Goal: Information Seeking & Learning: Learn about a topic

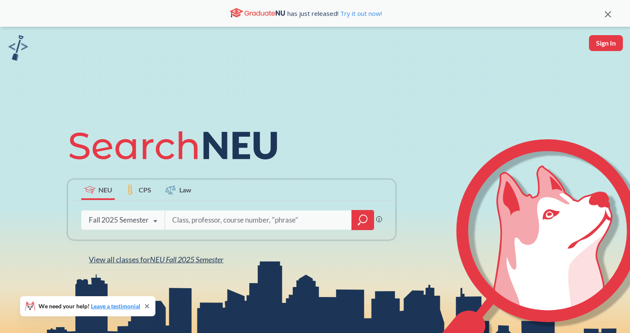
click at [148, 256] on span "View all classes for NEU Fall 2025 Semester" at bounding box center [156, 259] width 134 height 9
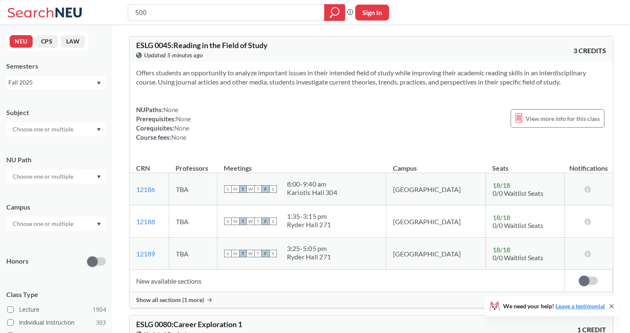
type input "5004"
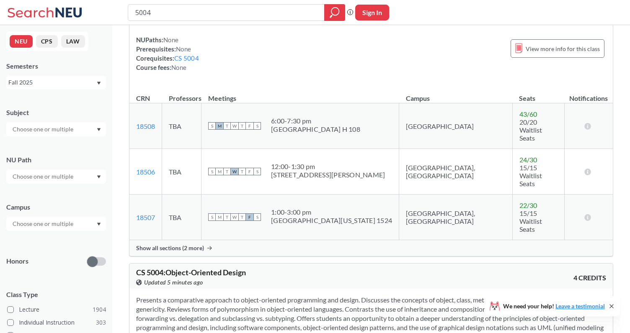
scroll to position [63, 0]
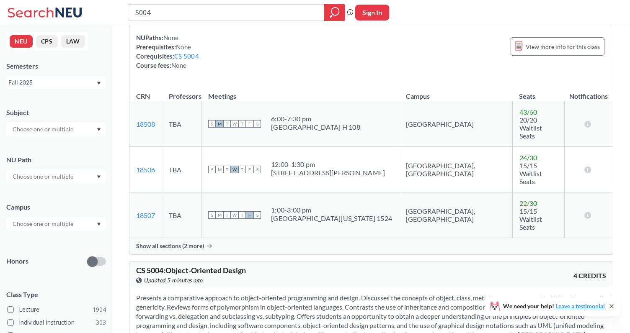
click at [197, 242] on span "Show all sections (2 more)" at bounding box center [170, 246] width 68 height 8
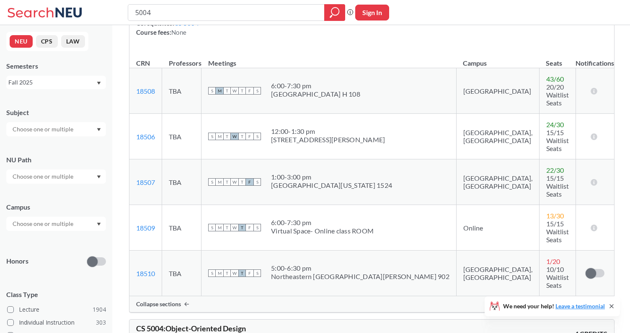
scroll to position [103, 0]
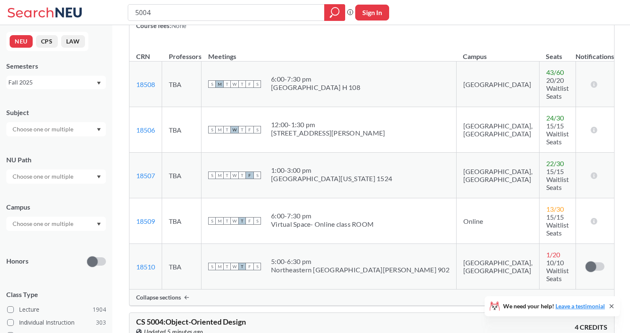
click at [289, 220] on div "Virtual Space- Online class ROOM" at bounding box center [322, 224] width 103 height 8
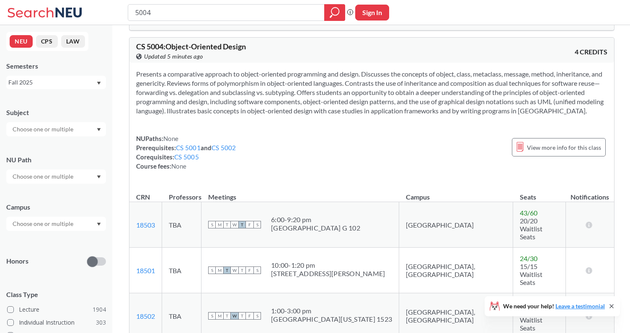
scroll to position [384, 0]
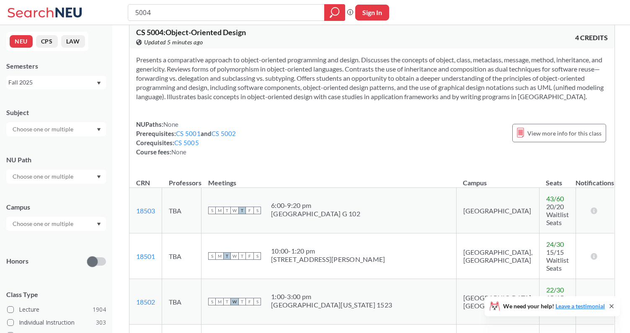
scroll to position [393, 0]
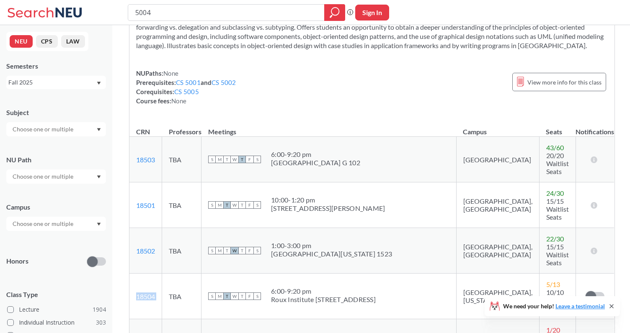
scroll to position [446, 0]
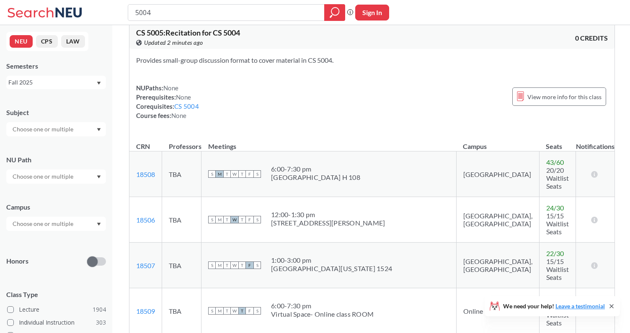
scroll to position [0, 0]
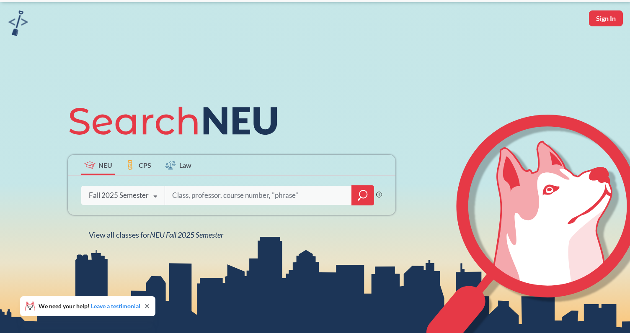
scroll to position [42, 0]
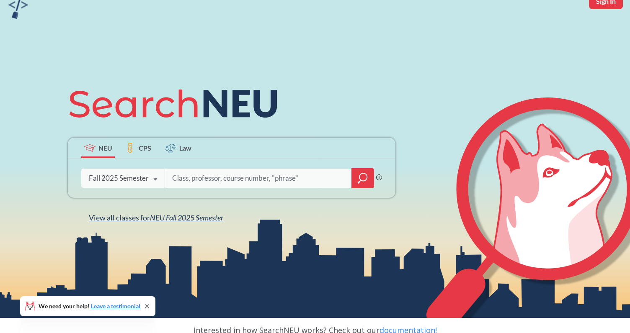
click at [167, 214] on span "NEU Fall 2025 Semester" at bounding box center [186, 217] width 73 height 9
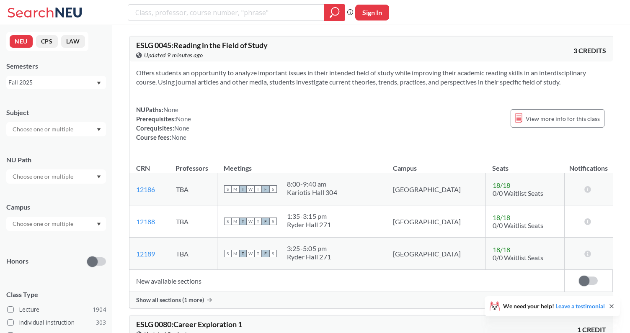
click at [55, 126] on input "text" at bounding box center [43, 129] width 70 height 10
click at [93, 92] on div "NEU CPS LAW Semesters Fall 2025 Subject NU Path Campus Honors Class Type Lectur…" at bounding box center [56, 179] width 112 height 308
click at [51, 227] on input "text" at bounding box center [43, 224] width 70 height 10
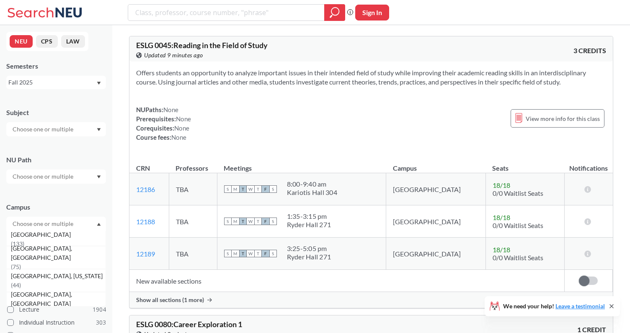
scroll to position [113, 0]
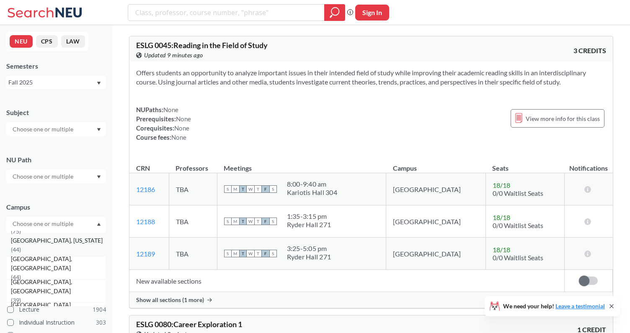
click at [70, 246] on div "[GEOGRAPHIC_DATA], [US_STATE] ( 44 )" at bounding box center [58, 245] width 95 height 18
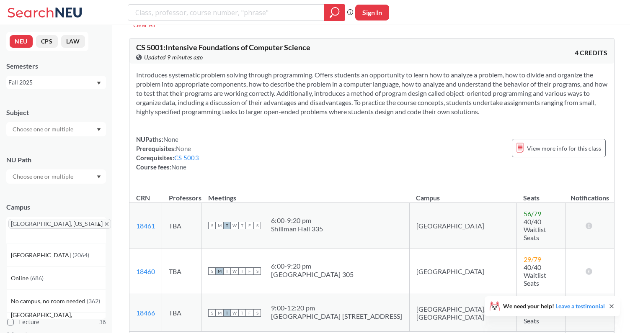
scroll to position [58, 0]
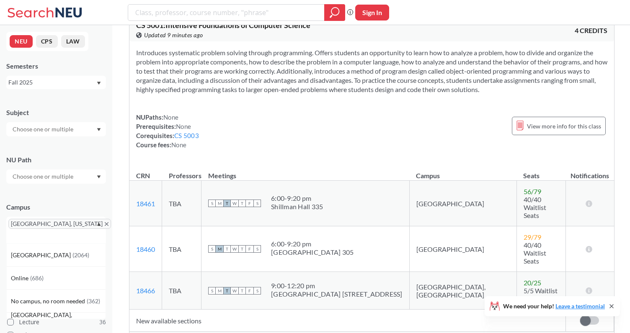
click at [108, 189] on div "NEU CPS LAW Semesters Fall 2025 Subject [GEOGRAPHIC_DATA] [GEOGRAPHIC_DATA], [U…" at bounding box center [56, 179] width 112 height 308
click at [82, 133] on div at bounding box center [56, 129] width 100 height 14
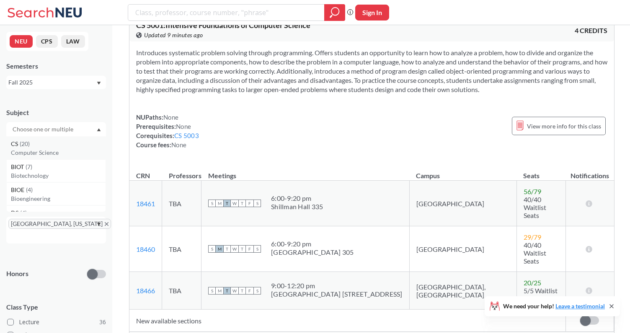
click at [64, 146] on div "CS ( 20 )" at bounding box center [58, 143] width 95 height 9
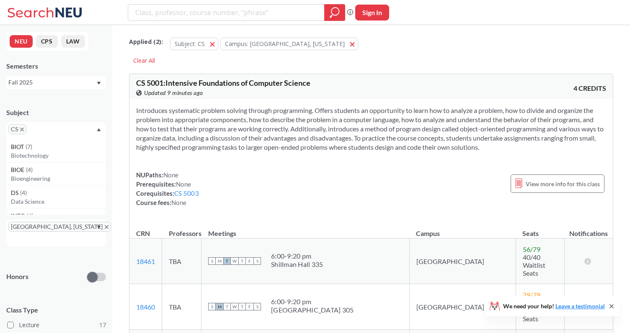
click at [170, 148] on section "Introduces systematic problem solving through programming. Offers students an o…" at bounding box center [371, 129] width 470 height 46
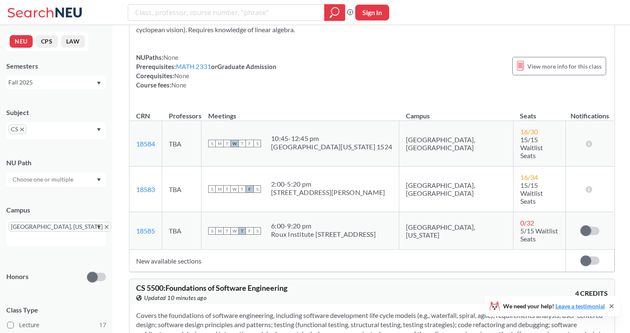
scroll to position [3968, 0]
